Goal: Task Accomplishment & Management: Complete application form

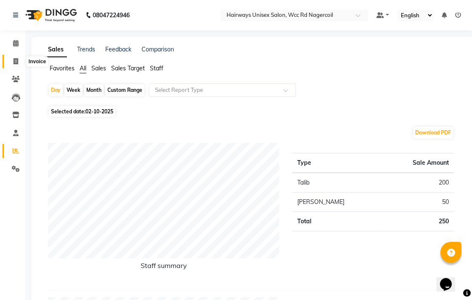
click at [8, 60] on span at bounding box center [15, 62] width 15 height 10
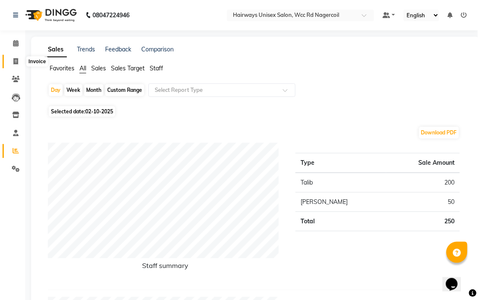
select select "service"
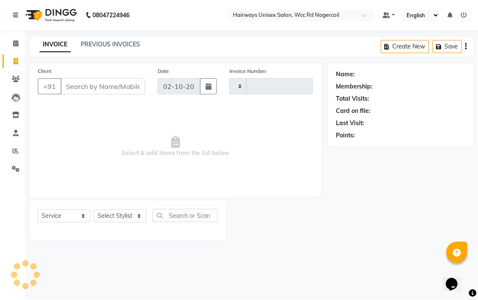
type input "7730"
select select "6523"
click at [107, 216] on select "Select Stylist Admin Chitra divya [PERSON_NAME] [PERSON_NAME] Reception [PERSON…" at bounding box center [120, 215] width 53 height 13
select select "67960"
click at [94, 210] on select "Select Stylist Admin Chitra divya [PERSON_NAME] [PERSON_NAME] Reception [PERSON…" at bounding box center [120, 215] width 53 height 13
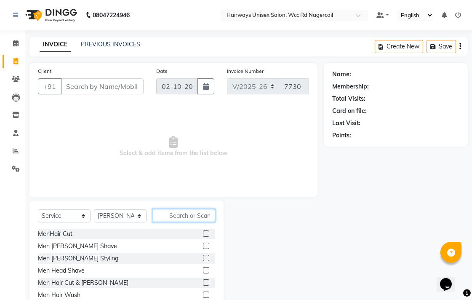
click at [207, 215] on input "text" at bounding box center [184, 215] width 62 height 13
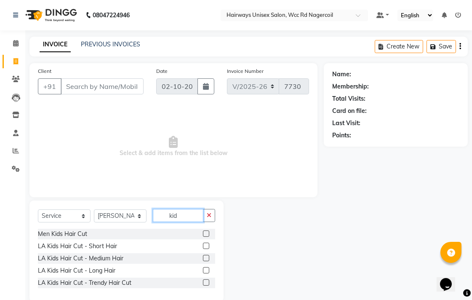
type input "kid"
click at [207, 244] on label at bounding box center [206, 245] width 6 height 6
click at [207, 244] on input "checkbox" at bounding box center [205, 245] width 5 height 5
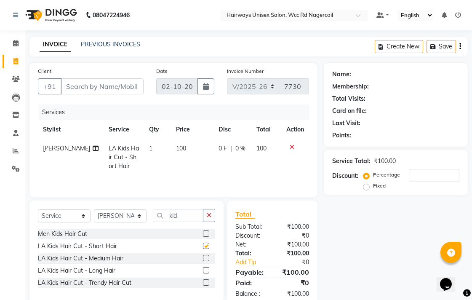
checkbox input "false"
click at [209, 217] on icon "button" at bounding box center [209, 215] width 5 height 6
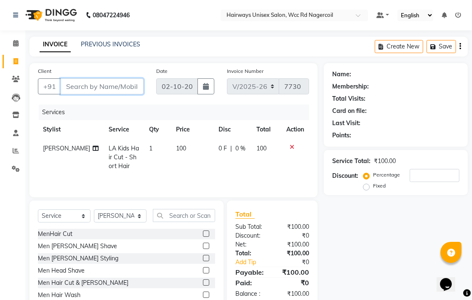
click at [138, 87] on input "Client" at bounding box center [102, 86] width 83 height 16
type input "9"
type input "0"
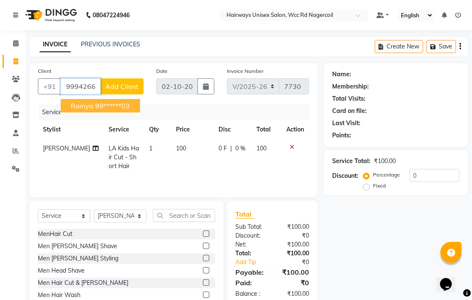
click at [130, 108] on ngb-highlight "99******03" at bounding box center [112, 105] width 35 height 8
type input "99******03"
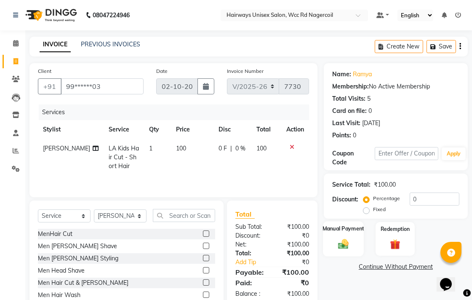
click at [348, 231] on label "Manual Payment" at bounding box center [343, 228] width 42 height 8
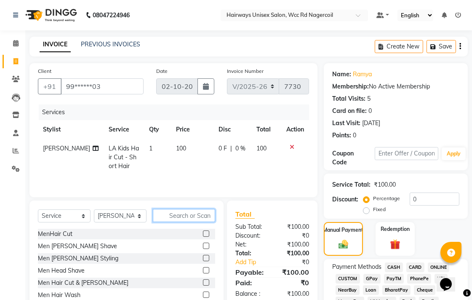
click at [194, 213] on input "text" at bounding box center [184, 215] width 62 height 13
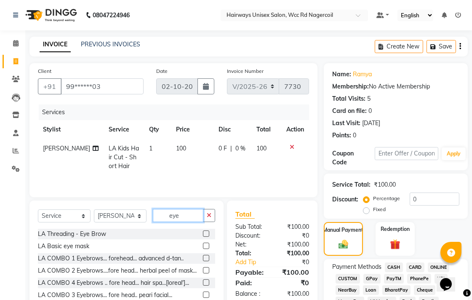
type input "eye"
click at [203, 234] on label at bounding box center [206, 233] width 6 height 6
click at [203, 234] on input "checkbox" at bounding box center [205, 233] width 5 height 5
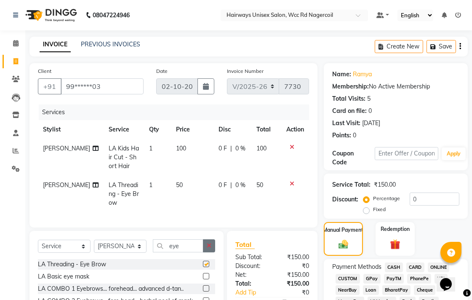
checkbox input "false"
click at [204, 252] on button "button" at bounding box center [209, 245] width 12 height 13
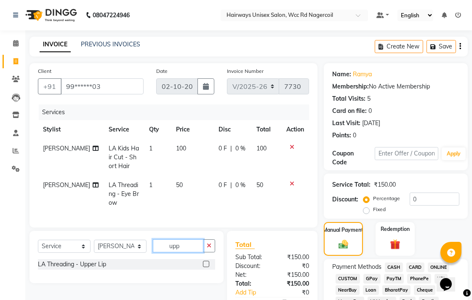
type input "upp"
click at [204, 267] on label at bounding box center [206, 263] width 6 height 6
click at [204, 267] on input "checkbox" at bounding box center [205, 263] width 5 height 5
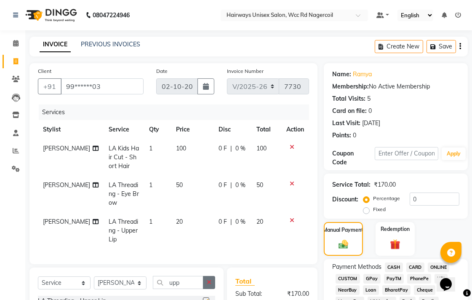
checkbox input "false"
click at [211, 289] on button "button" at bounding box center [209, 282] width 12 height 13
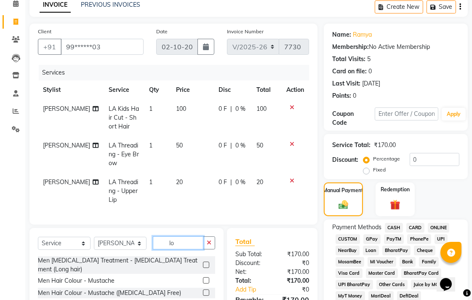
scroll to position [93, 0]
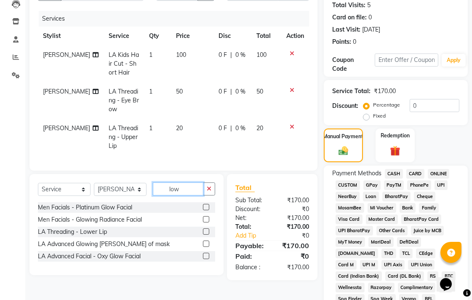
type input "low"
click at [204, 234] on label at bounding box center [206, 231] width 6 height 6
click at [204, 234] on input "checkbox" at bounding box center [205, 231] width 5 height 5
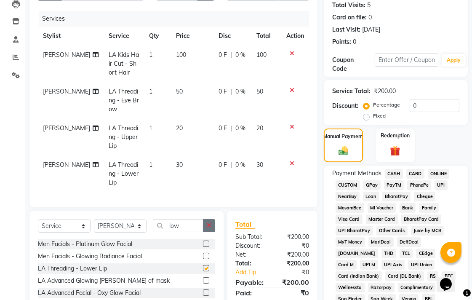
checkbox input "false"
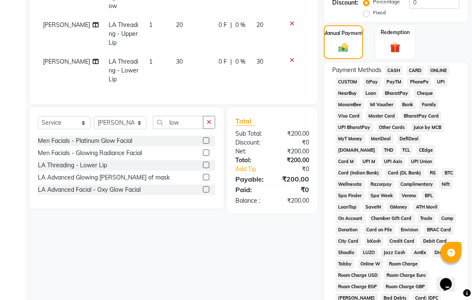
scroll to position [140, 0]
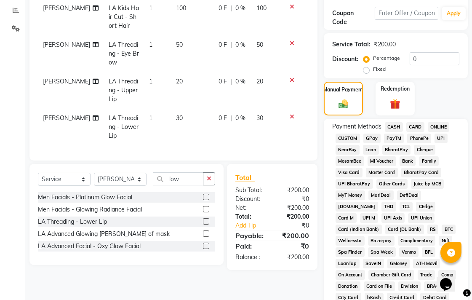
click at [392, 127] on span "CASH" at bounding box center [394, 127] width 18 height 10
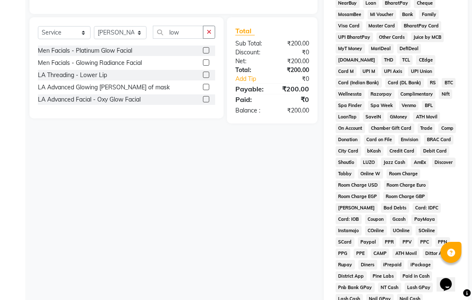
scroll to position [396, 0]
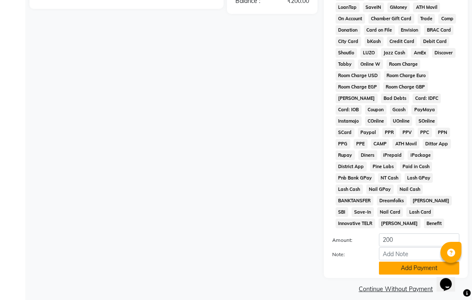
click at [396, 261] on button "Add Payment" at bounding box center [419, 267] width 80 height 13
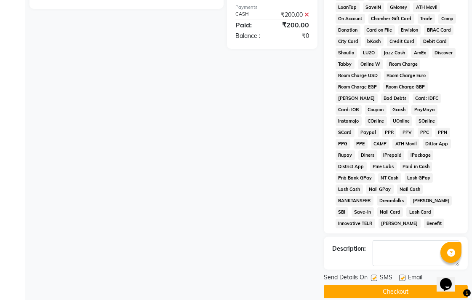
click at [398, 285] on button "Checkout" at bounding box center [396, 291] width 144 height 13
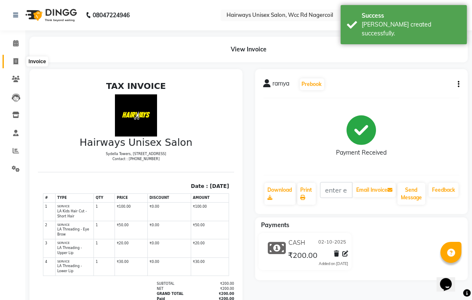
click at [19, 64] on span at bounding box center [15, 62] width 15 height 10
select select "service"
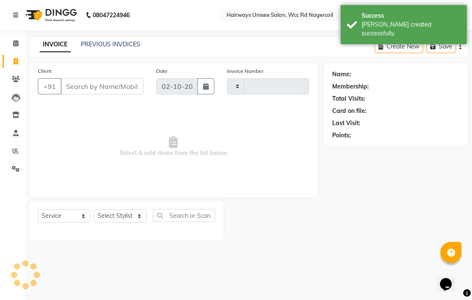
type input "7731"
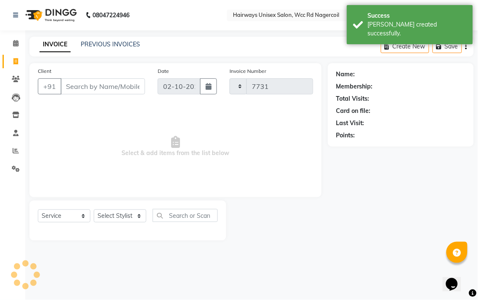
select select "6523"
click at [15, 154] on span at bounding box center [15, 151] width 15 height 10
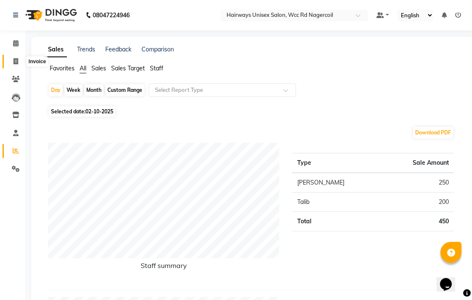
click at [18, 58] on span at bounding box center [15, 62] width 15 height 10
select select "service"
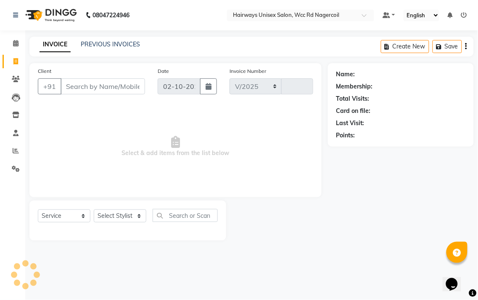
select select "6523"
type input "7731"
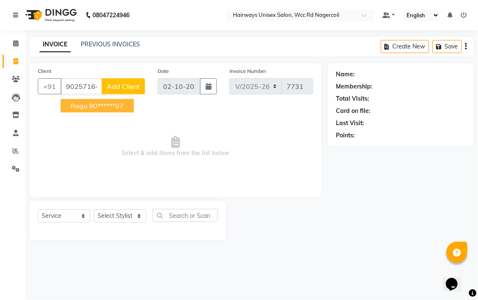
click at [130, 108] on button "Ragu 90******07" at bounding box center [97, 105] width 73 height 13
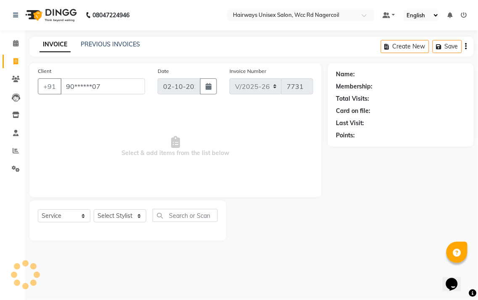
type input "90******07"
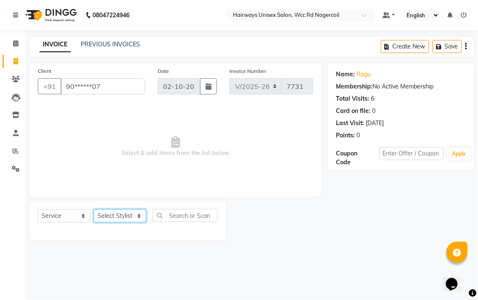
click at [137, 217] on select "Select Stylist Admin Chitra divya [PERSON_NAME] [PERSON_NAME] Reception [PERSON…" at bounding box center [120, 215] width 53 height 13
select select "49914"
click at [94, 210] on select "Select Stylist Admin Chitra divya [PERSON_NAME] [PERSON_NAME] Reception [PERSON…" at bounding box center [120, 215] width 53 height 13
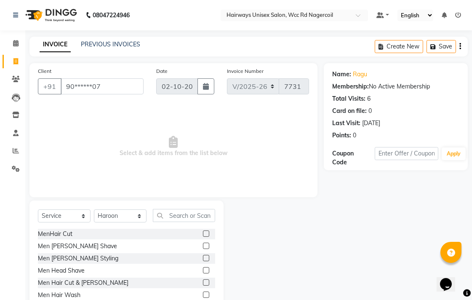
click at [203, 257] on label at bounding box center [206, 258] width 6 height 6
click at [203, 257] on input "checkbox" at bounding box center [205, 257] width 5 height 5
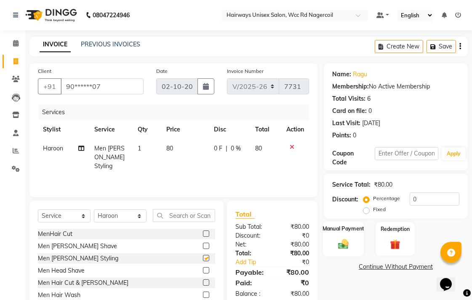
checkbox input "false"
click at [358, 252] on div "Manual Payment" at bounding box center [343, 238] width 41 height 35
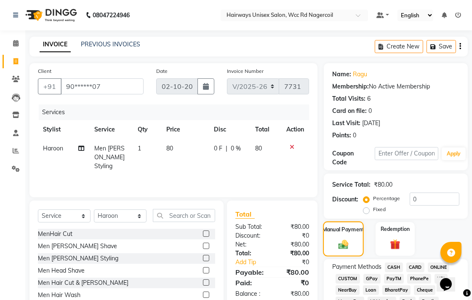
scroll to position [187, 0]
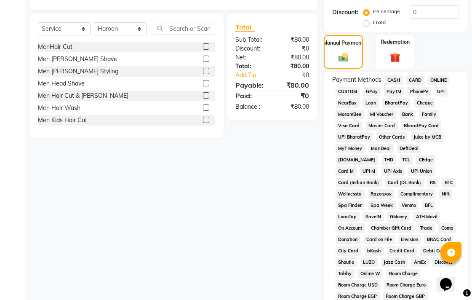
click at [398, 79] on span "CASH" at bounding box center [394, 80] width 18 height 10
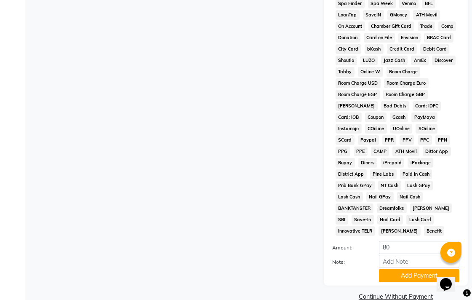
scroll to position [396, 0]
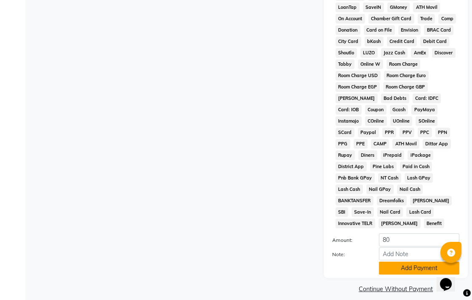
click at [411, 261] on button "Add Payment" at bounding box center [419, 267] width 80 height 13
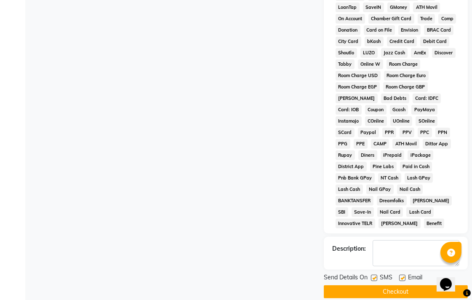
click at [414, 285] on button "Checkout" at bounding box center [396, 291] width 144 height 13
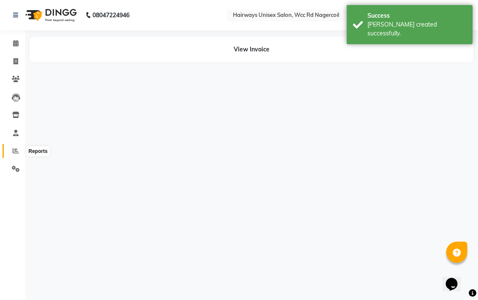
click at [14, 148] on icon at bounding box center [16, 150] width 6 height 6
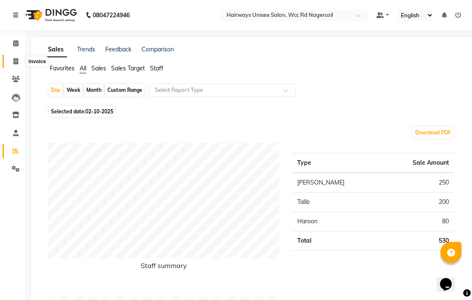
click at [13, 58] on span at bounding box center [15, 62] width 15 height 10
select select "service"
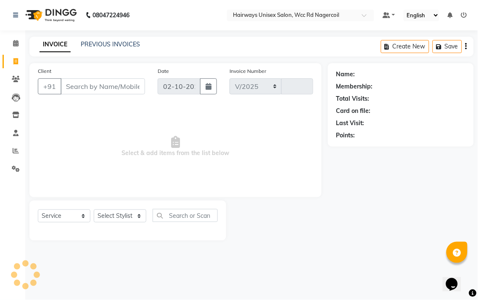
select select "6523"
type input "7732"
click at [120, 213] on select "Select Stylist Admin Chitra divya [PERSON_NAME] [PERSON_NAME] Reception [PERSON…" at bounding box center [120, 215] width 53 height 13
select select "49917"
click at [94, 210] on select "Select Stylist Admin Chitra divya [PERSON_NAME] [PERSON_NAME] Reception [PERSON…" at bounding box center [120, 215] width 53 height 13
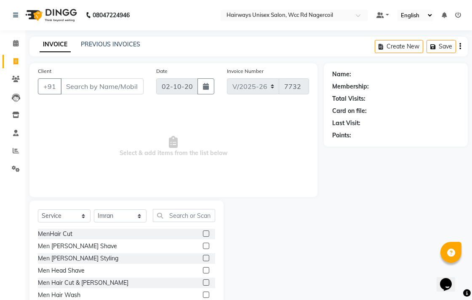
click at [203, 282] on label at bounding box center [206, 282] width 6 height 6
click at [203, 282] on input "checkbox" at bounding box center [205, 282] width 5 height 5
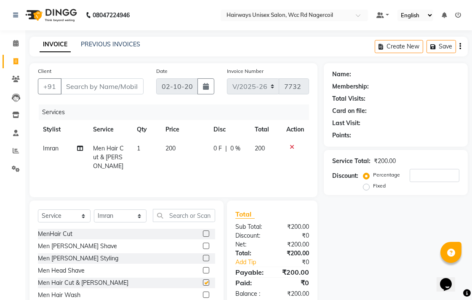
checkbox input "false"
click at [114, 85] on input "Client" at bounding box center [102, 86] width 83 height 16
type input "9"
type input "0"
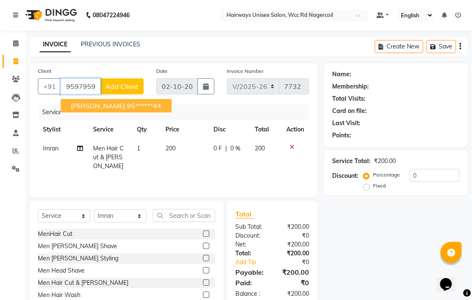
click at [127, 108] on ngb-highlight "95******44" at bounding box center [144, 105] width 35 height 8
type input "95******44"
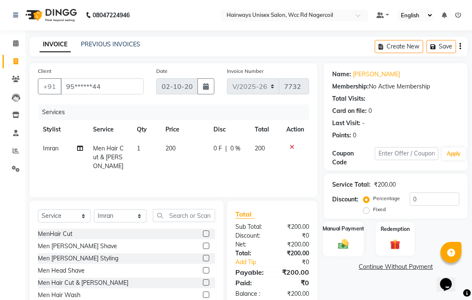
click at [348, 241] on img at bounding box center [342, 243] width 17 height 12
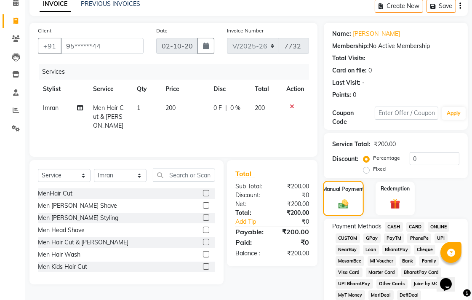
scroll to position [93, 0]
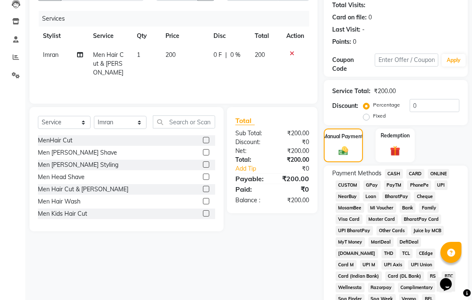
click at [440, 186] on span "UPI" at bounding box center [440, 185] width 13 height 10
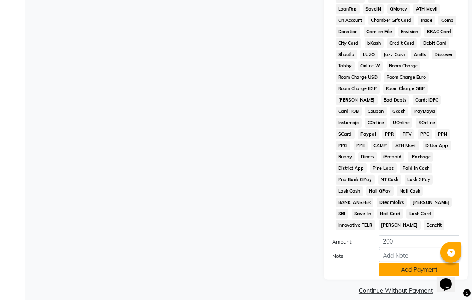
scroll to position [396, 0]
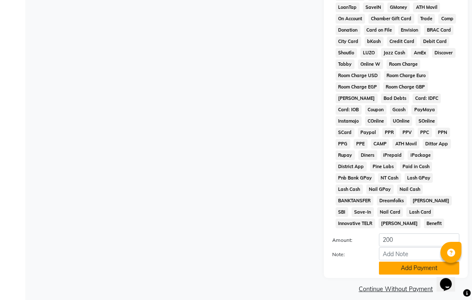
click at [417, 261] on button "Add Payment" at bounding box center [419, 267] width 80 height 13
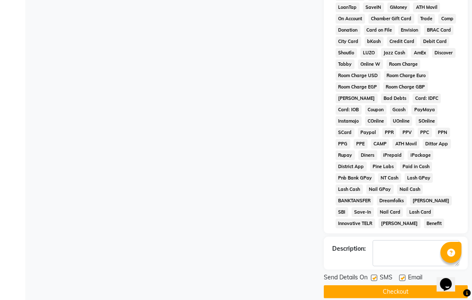
click at [412, 287] on button "Checkout" at bounding box center [396, 291] width 144 height 13
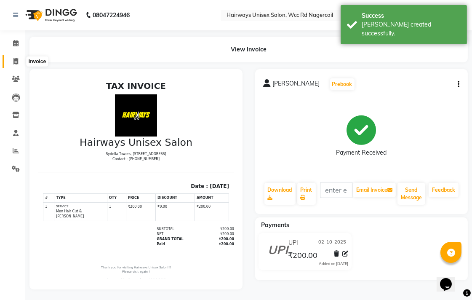
click at [17, 58] on icon at bounding box center [15, 61] width 5 height 6
select select "6523"
select select "service"
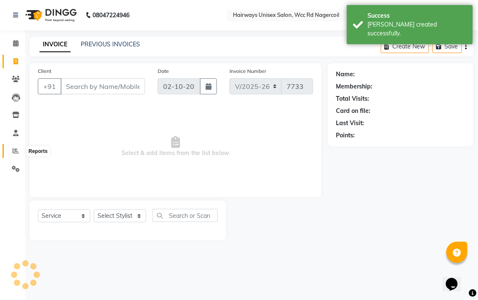
click at [9, 153] on span at bounding box center [15, 151] width 15 height 10
